Goal: Use online tool/utility: Utilize a website feature to perform a specific function

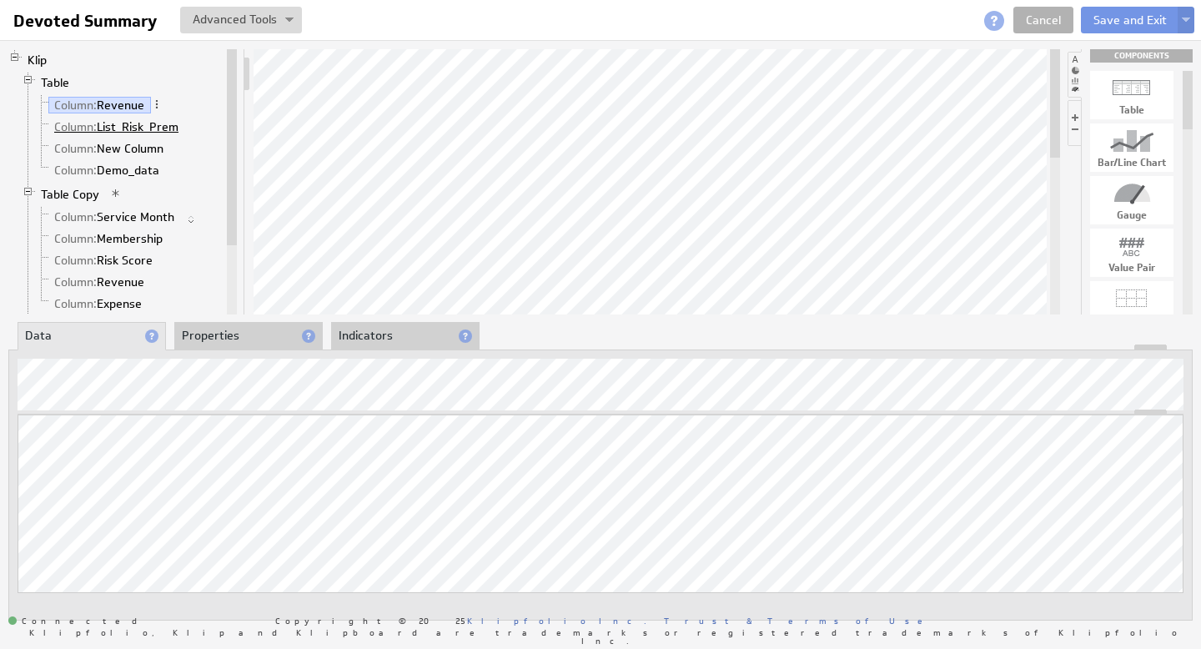
click at [166, 130] on link "Column: List_Risk_Prem" at bounding box center [116, 126] width 137 height 17
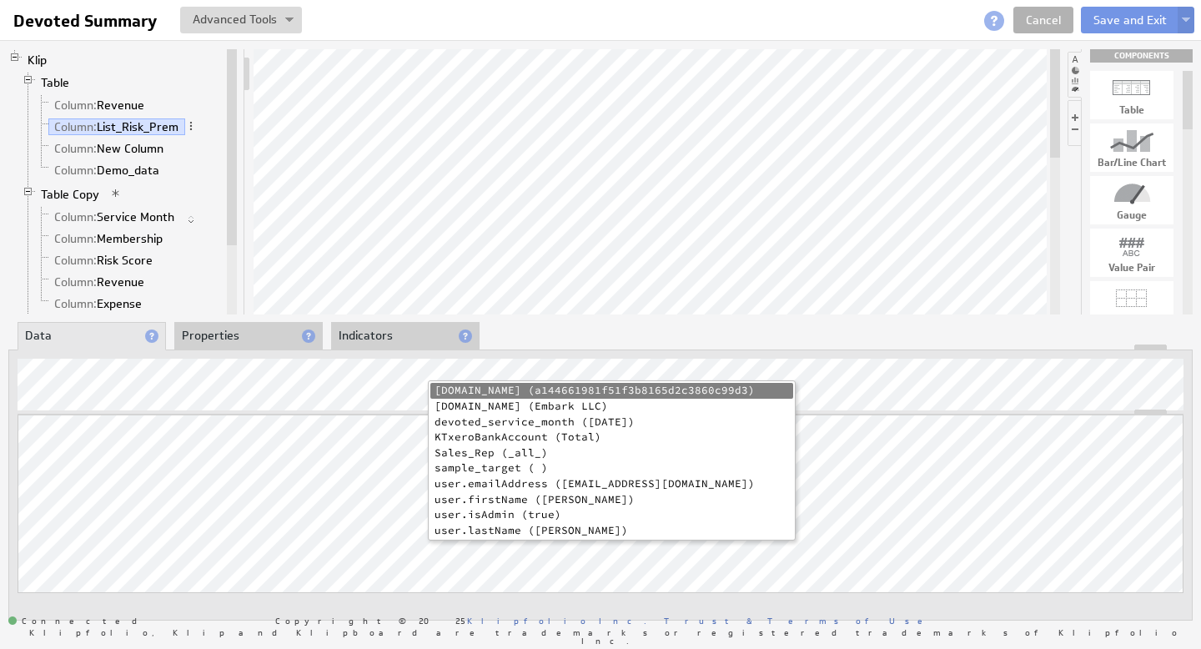
click at [617, 421] on li "devoted_service_month (2025-05-01)" at bounding box center [611, 422] width 363 height 16
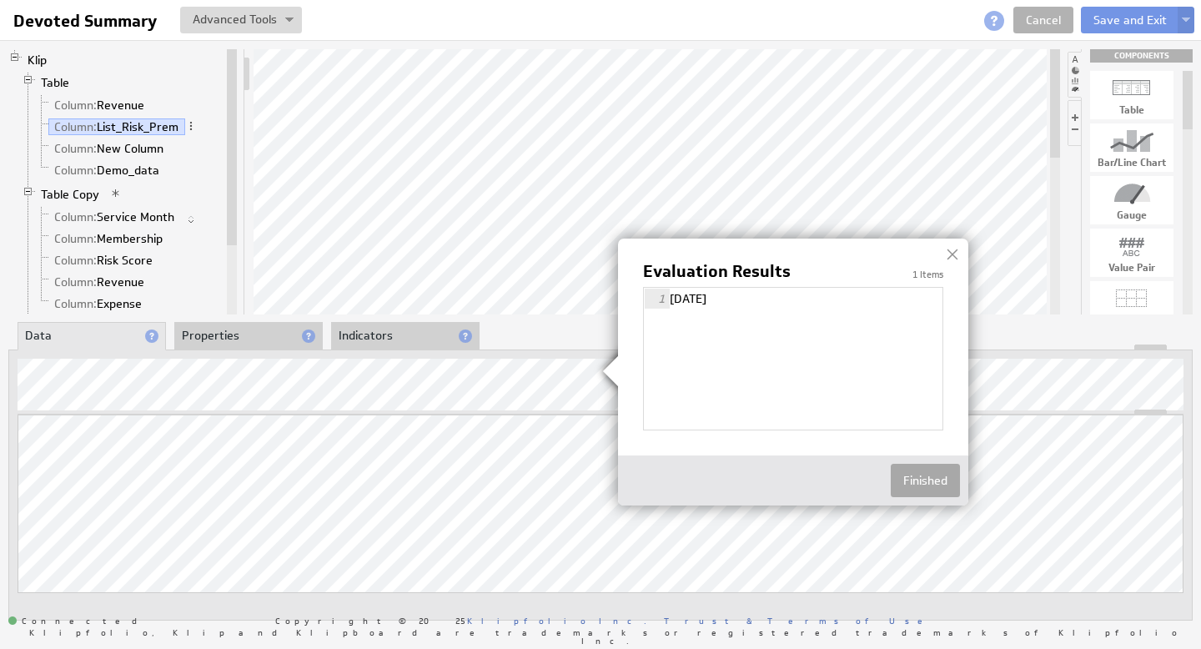
click at [932, 468] on button "Finished" at bounding box center [924, 480] width 69 height 33
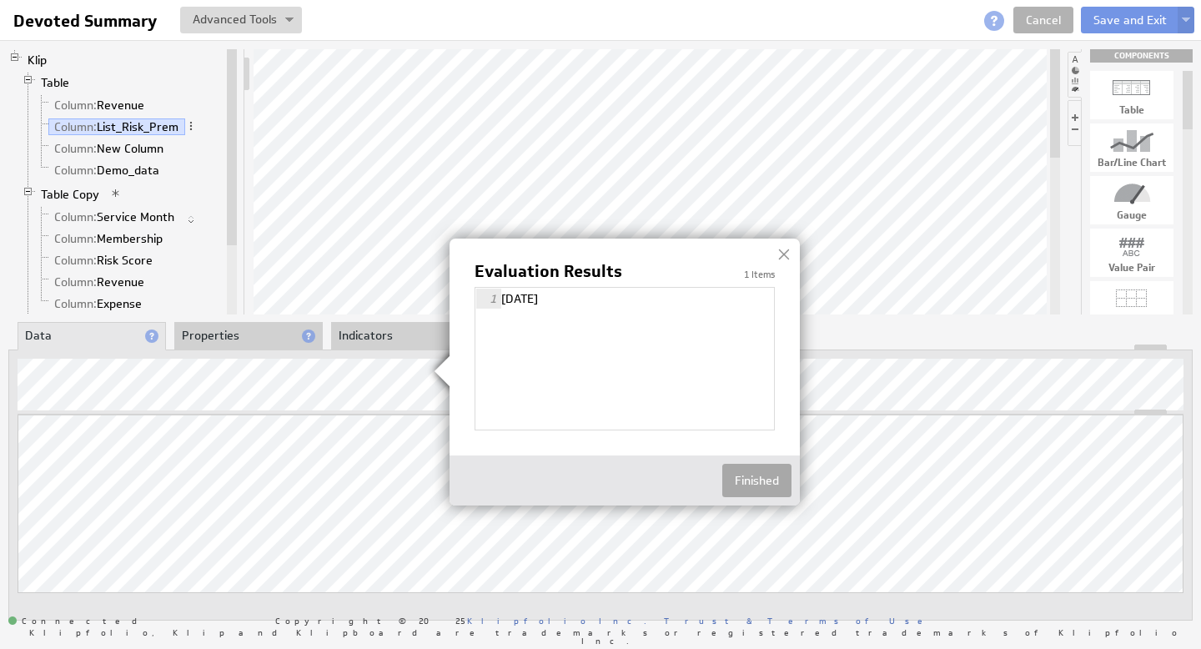
click at [762, 483] on button "Finished" at bounding box center [756, 480] width 69 height 33
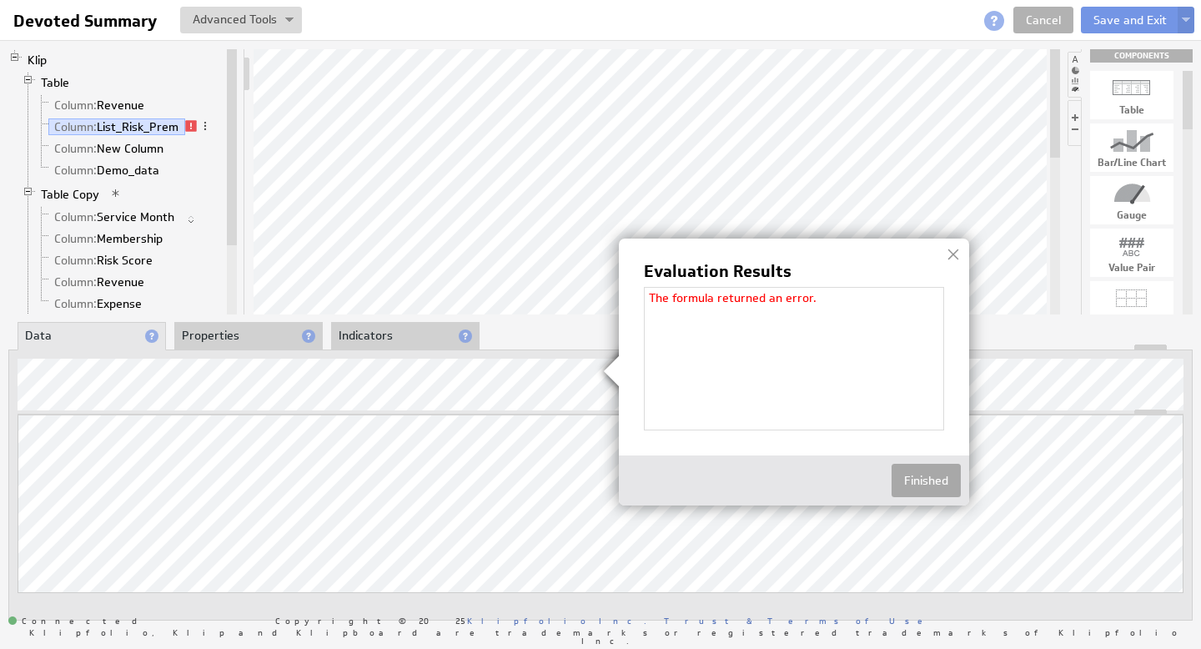
click at [937, 476] on button "Finished" at bounding box center [925, 480] width 69 height 33
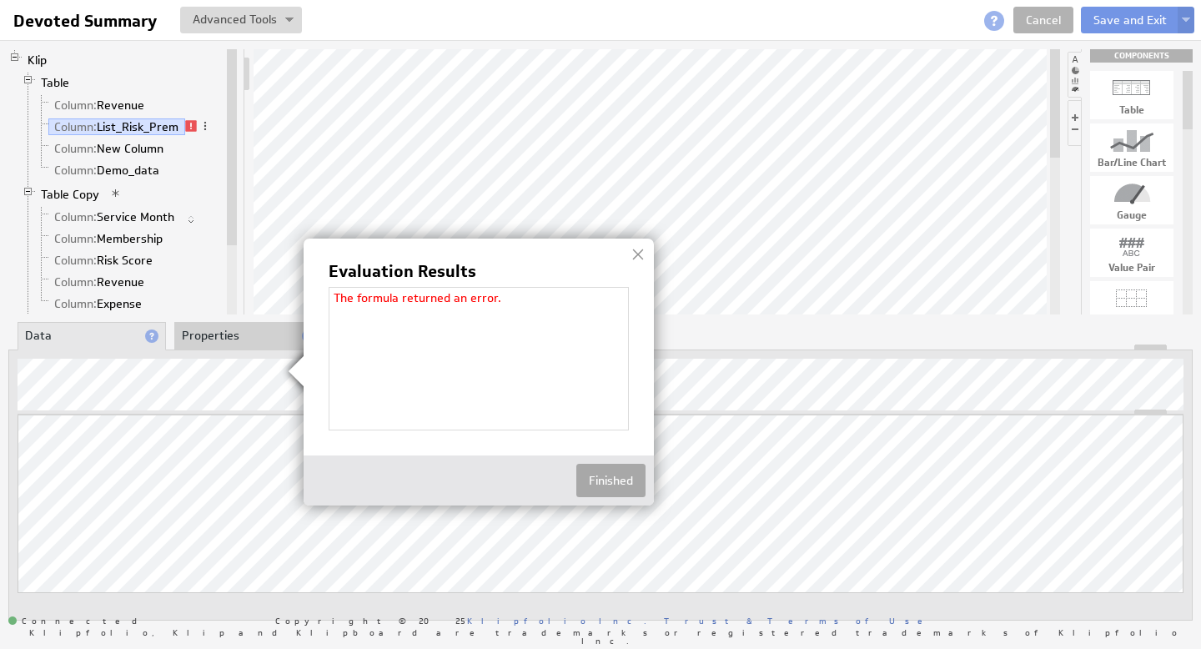
click at [620, 481] on button "Finished" at bounding box center [610, 480] width 69 height 33
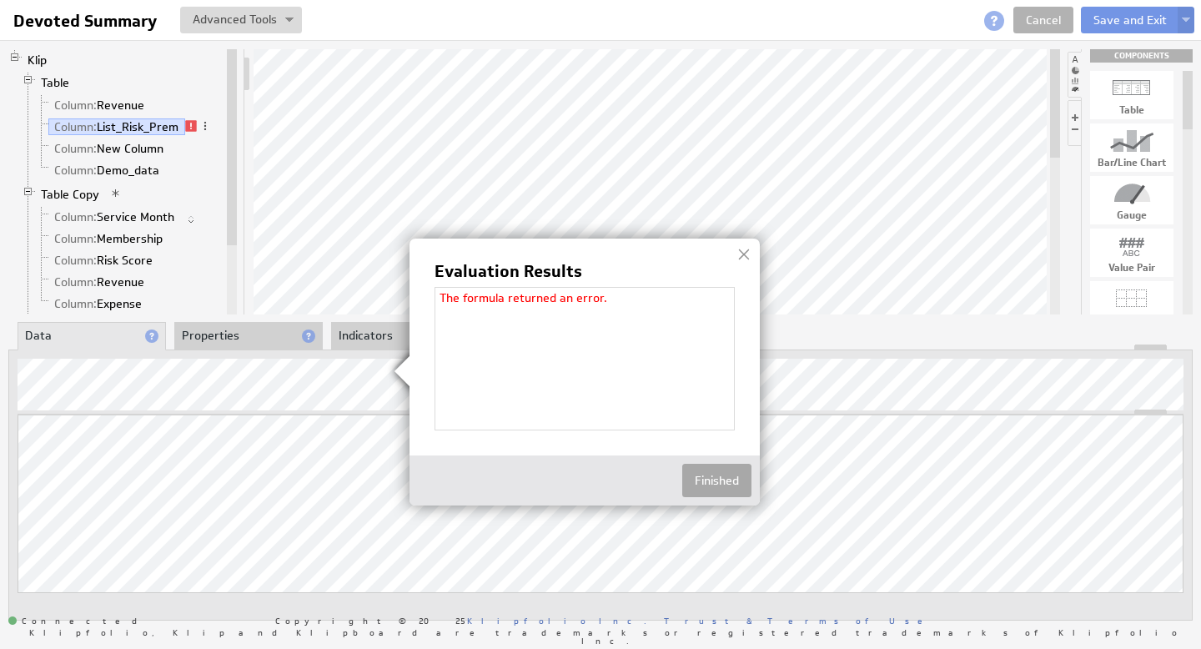
click at [740, 476] on button "Finished" at bounding box center [716, 480] width 69 height 33
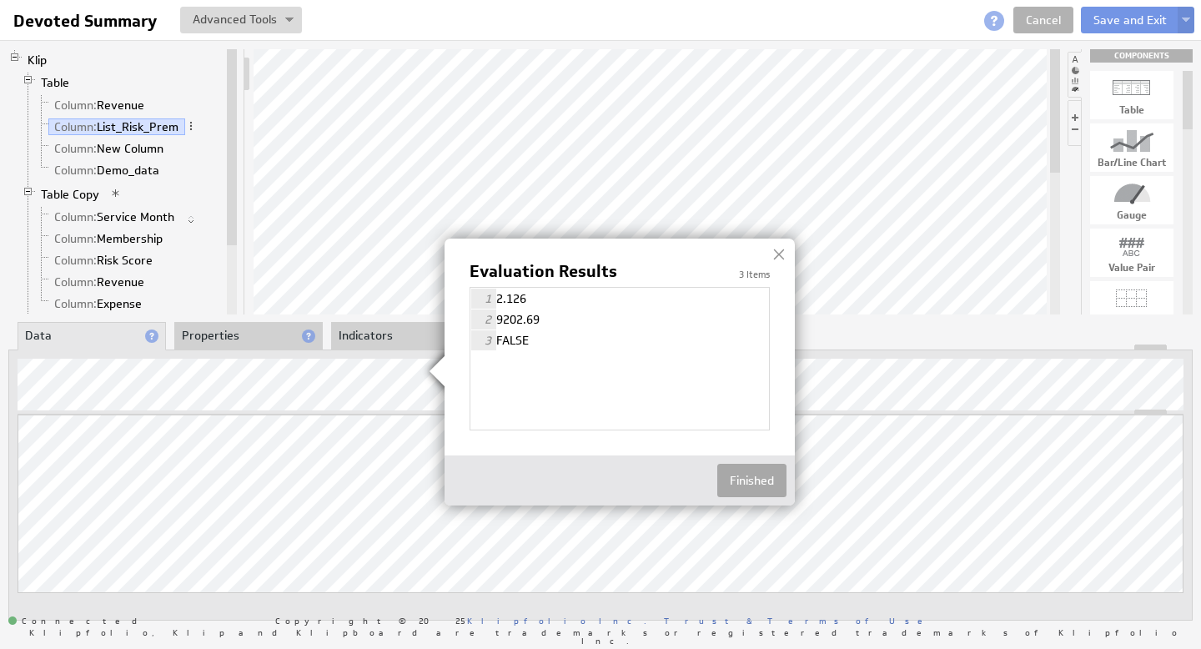
click at [746, 475] on button "Finished" at bounding box center [751, 480] width 69 height 33
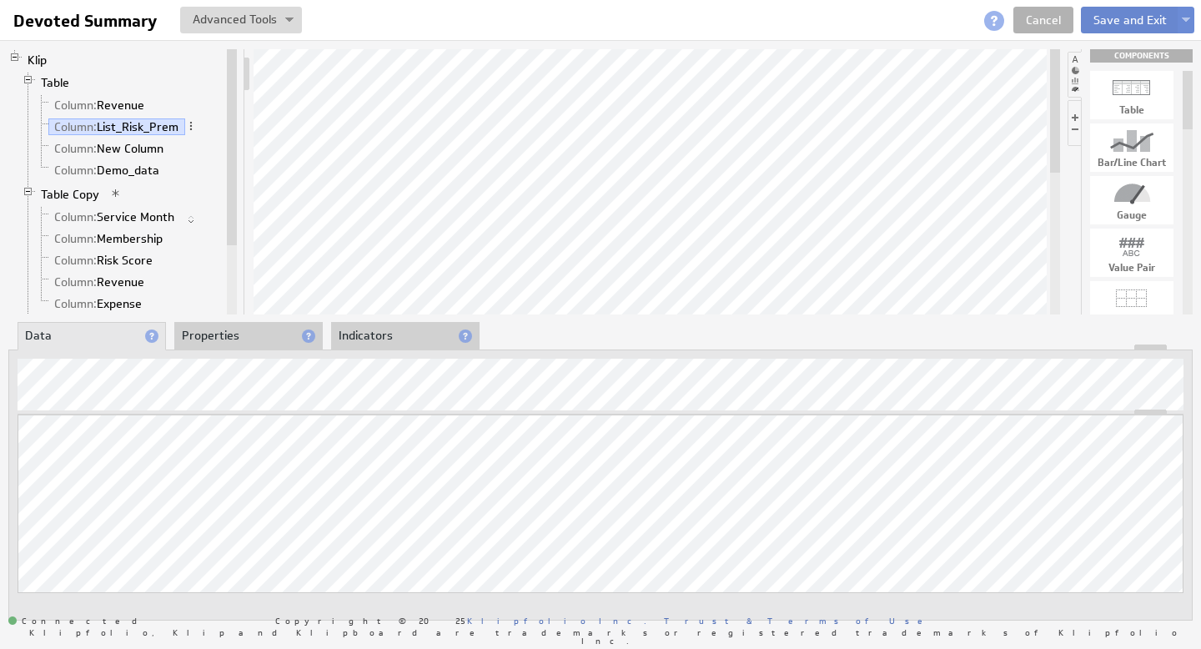
click at [1140, 18] on button "Save and Exit" at bounding box center [1130, 20] width 98 height 27
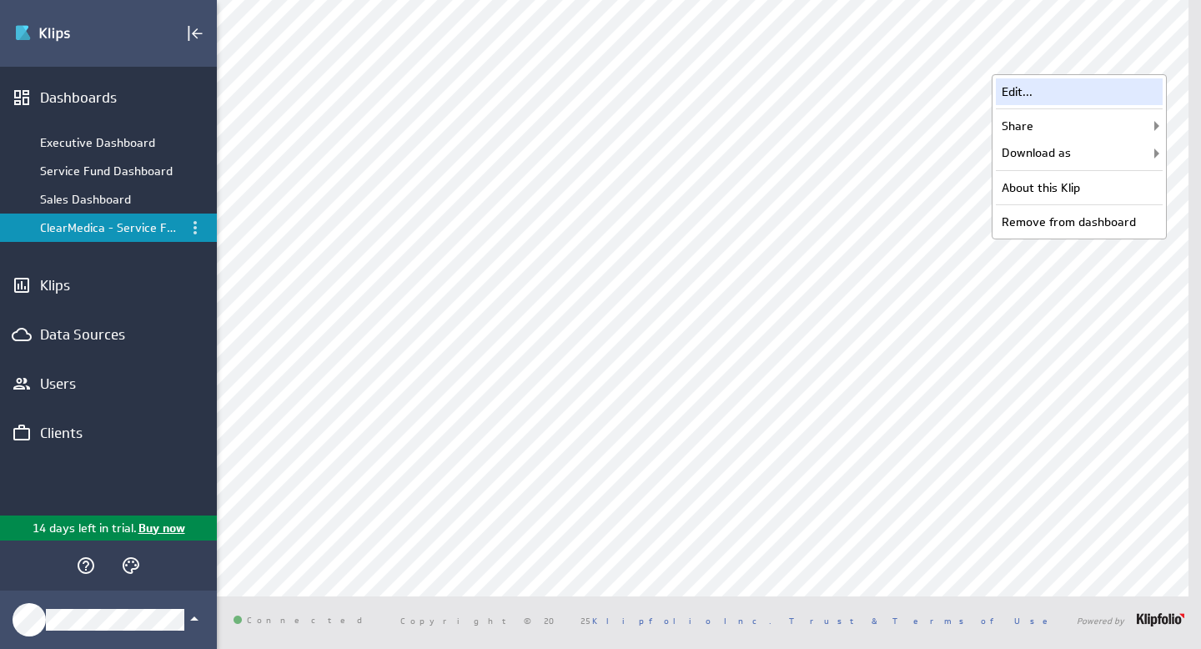
click at [1064, 96] on div "Edit..." at bounding box center [1079, 91] width 167 height 27
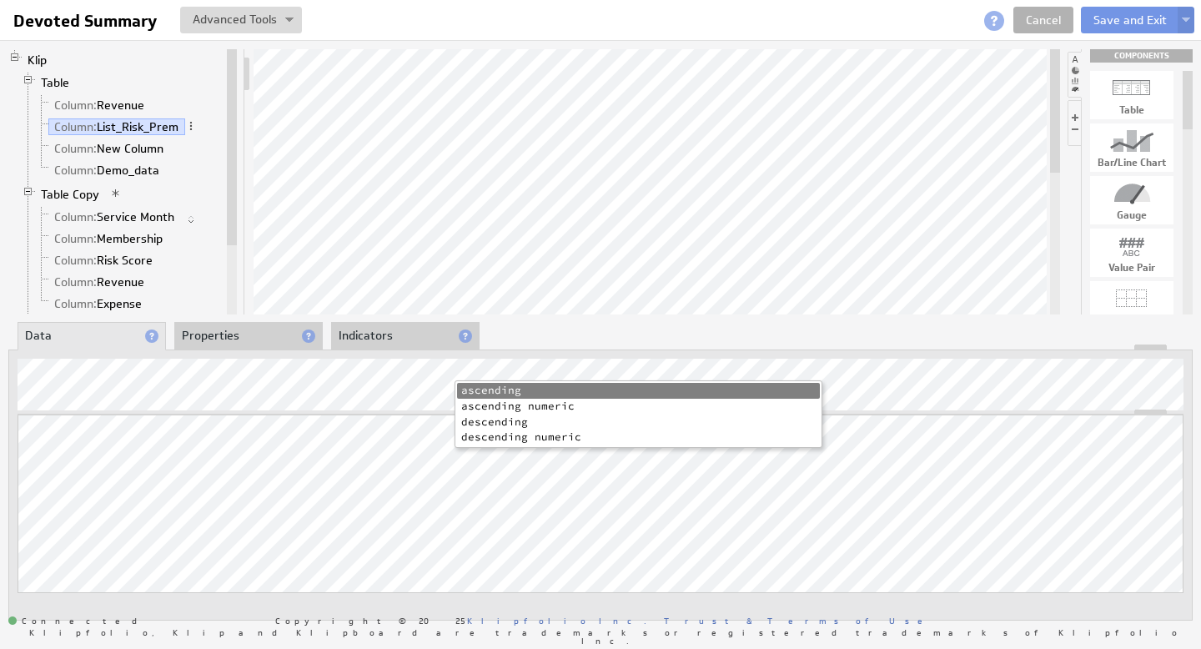
click at [499, 421] on li "descending" at bounding box center [638, 422] width 363 height 16
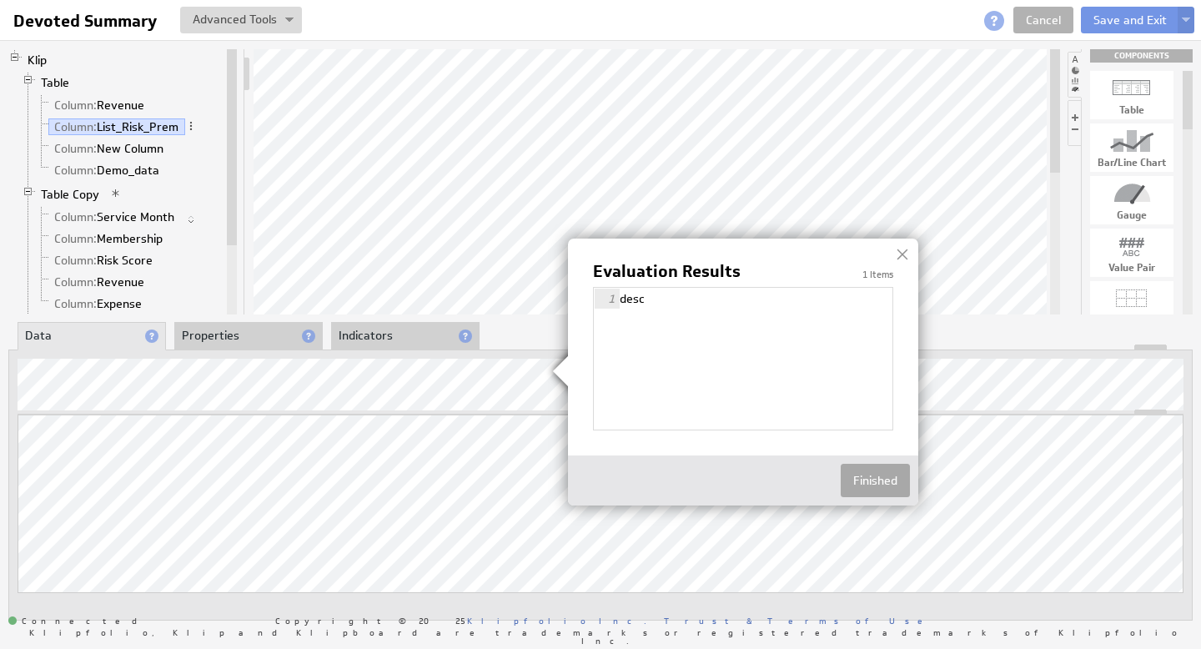
click at [894, 479] on button "Finished" at bounding box center [874, 480] width 69 height 33
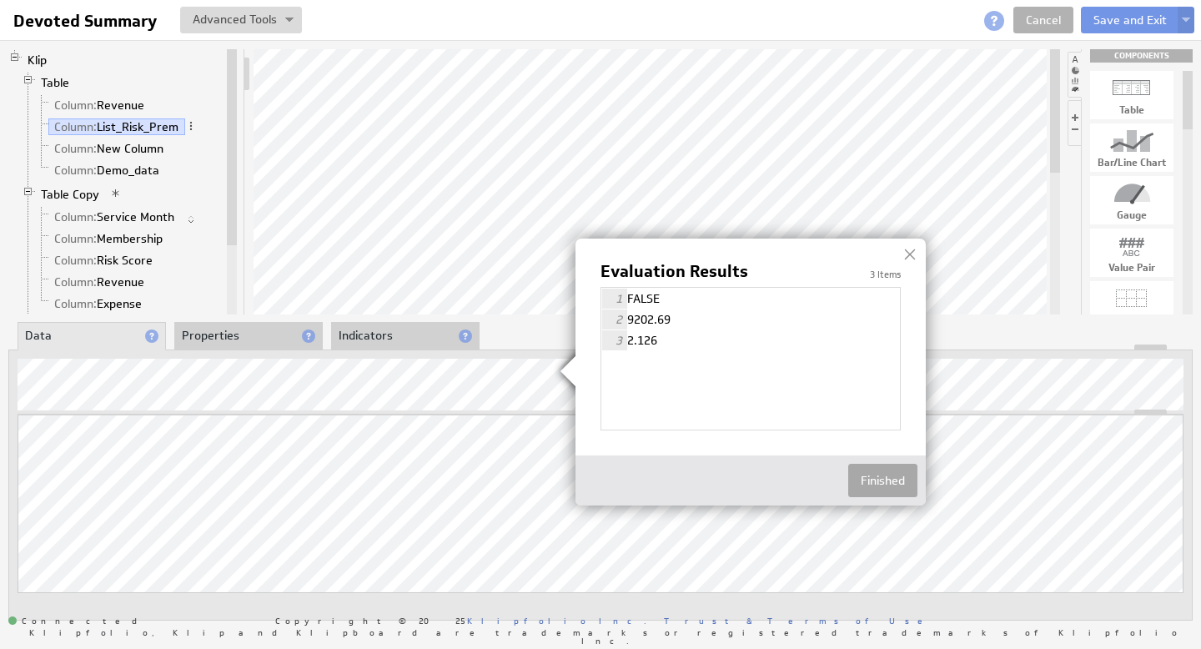
click at [891, 476] on button "Finished" at bounding box center [882, 480] width 69 height 33
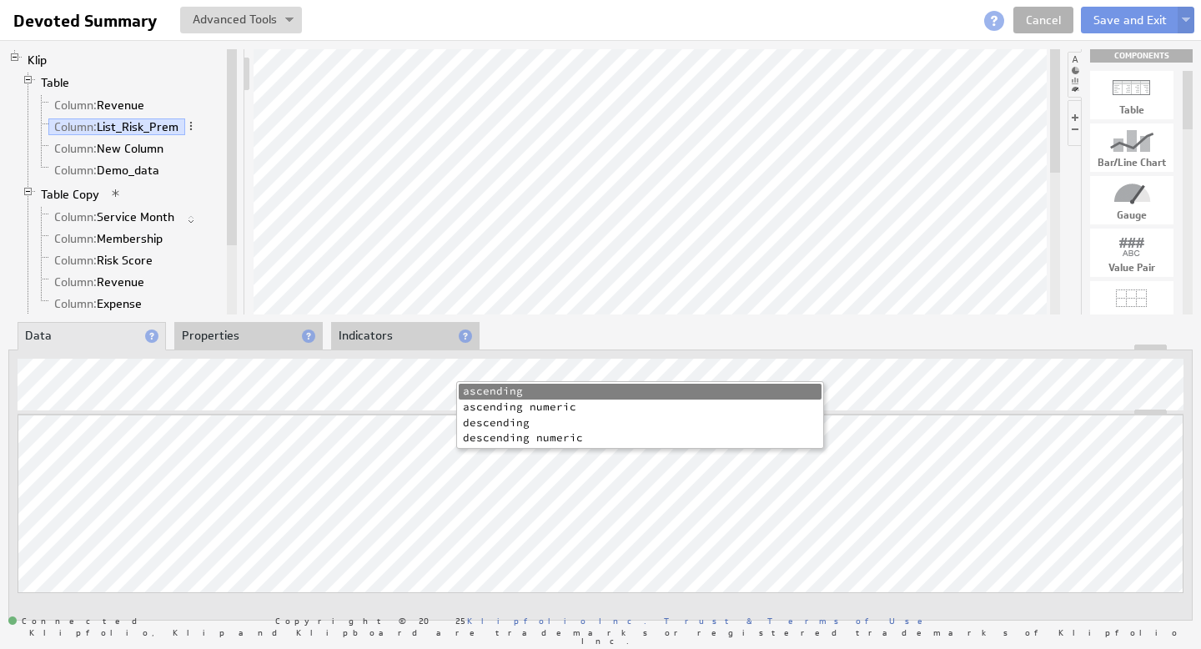
click at [551, 439] on li "descending numeric" at bounding box center [640, 438] width 363 height 16
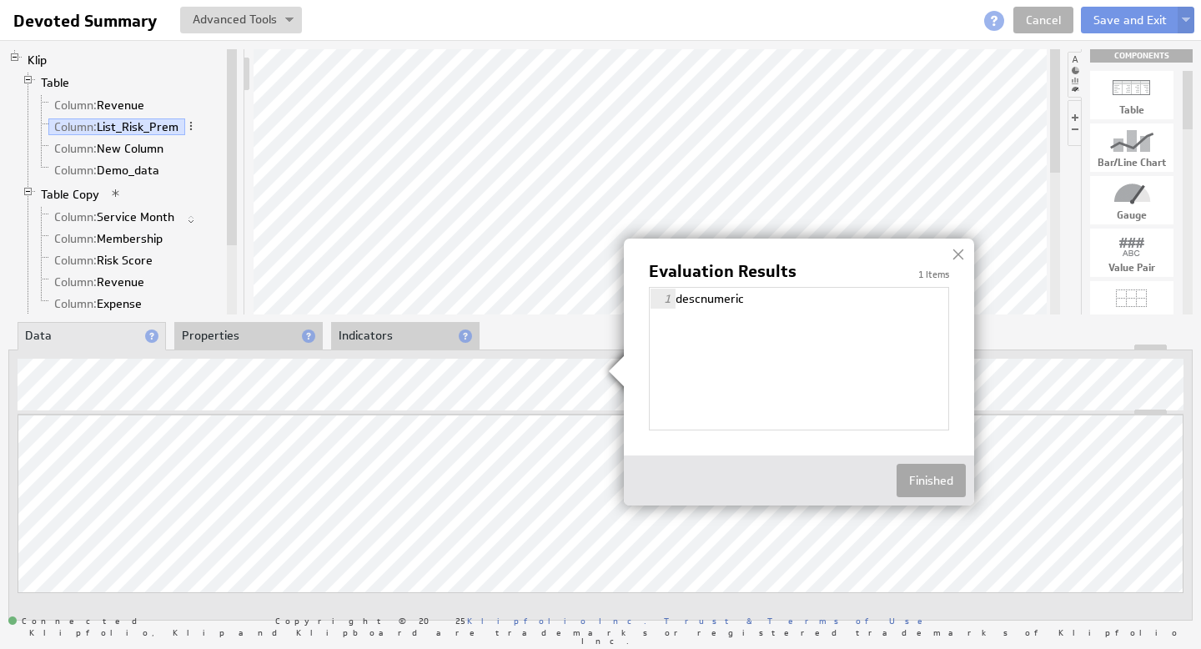
click at [926, 479] on button "Finished" at bounding box center [930, 480] width 69 height 33
